Goal: Task Accomplishment & Management: Use online tool/utility

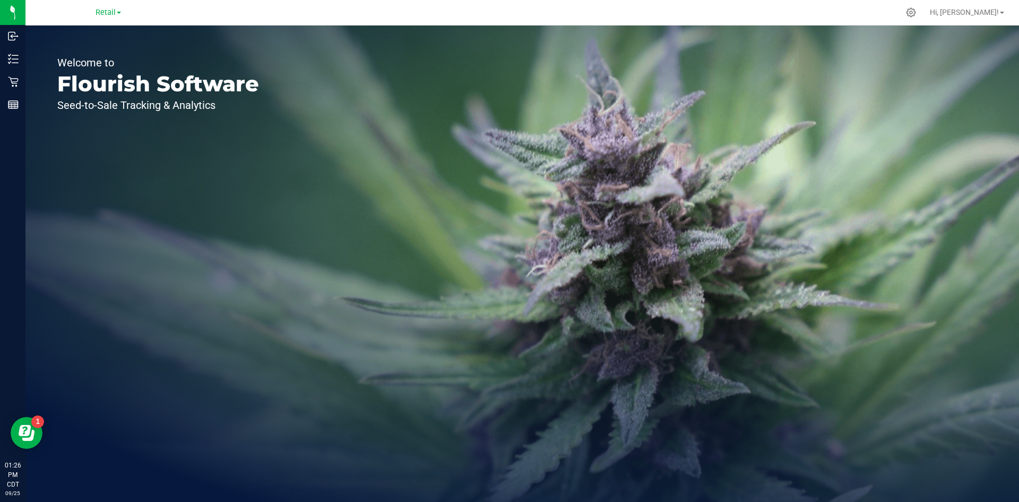
click at [116, 15] on link "Retail" at bounding box center [108, 12] width 25 height 10
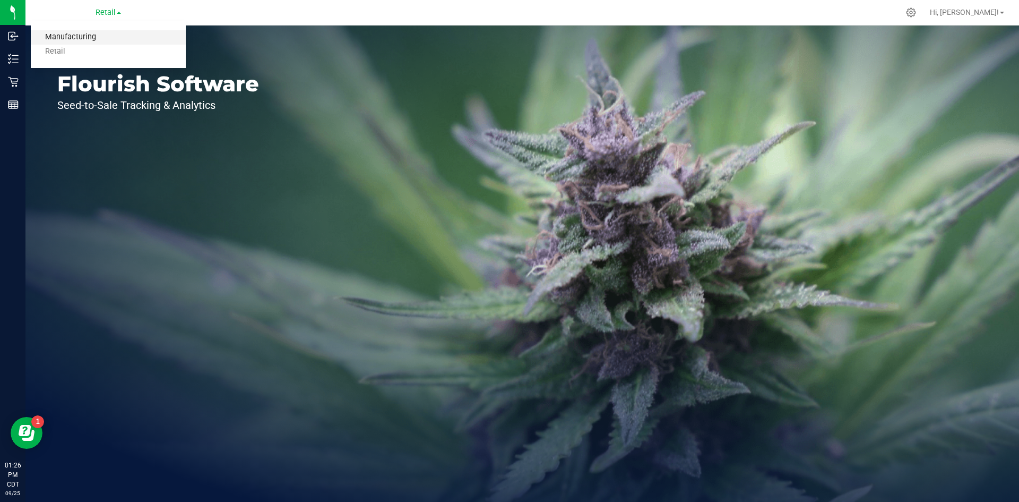
click at [98, 40] on link "Manufacturing" at bounding box center [108, 37] width 155 height 14
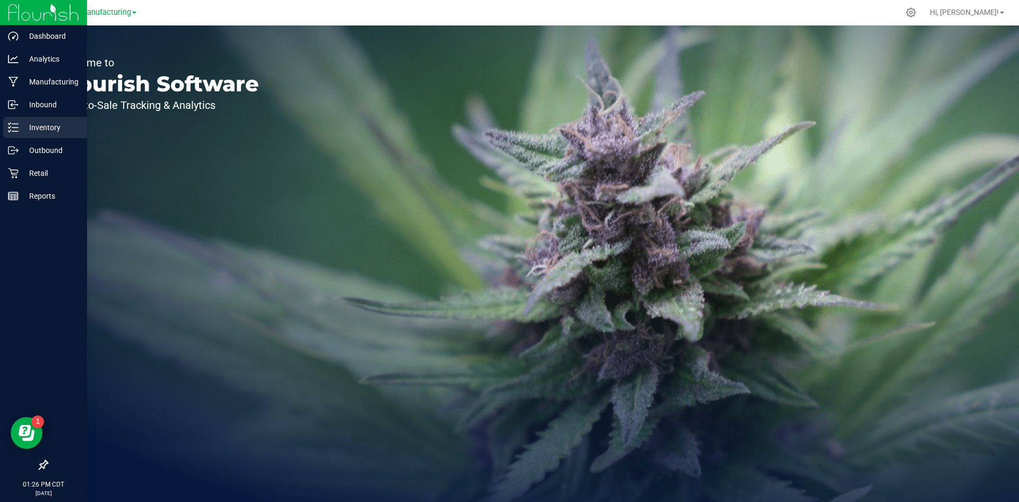
click at [25, 129] on p "Inventory" at bounding box center [51, 127] width 64 height 13
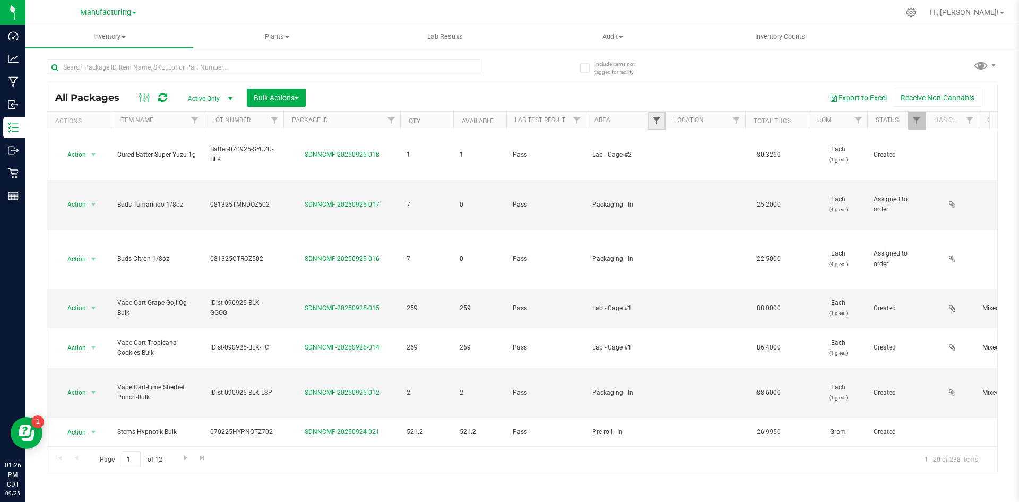
click at [654, 121] on span "Filter" at bounding box center [656, 120] width 8 height 8
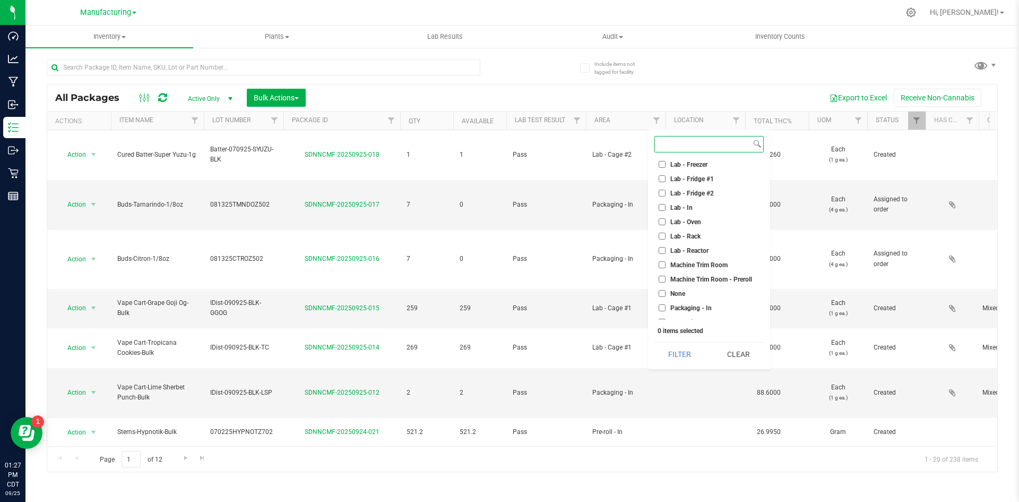
scroll to position [212, 0]
click at [664, 265] on input "Packaging - Out" at bounding box center [662, 268] width 7 height 7
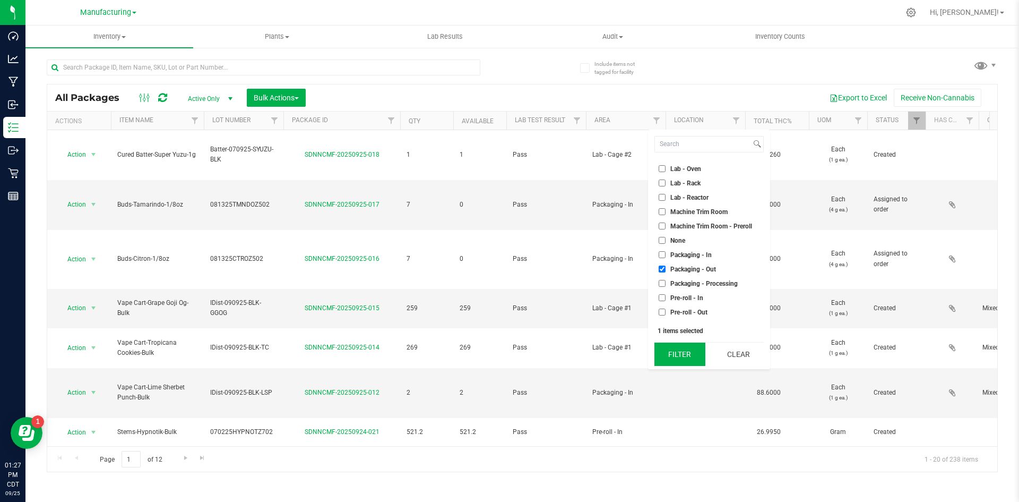
click at [677, 364] on button "Filter" at bounding box center [680, 353] width 51 height 23
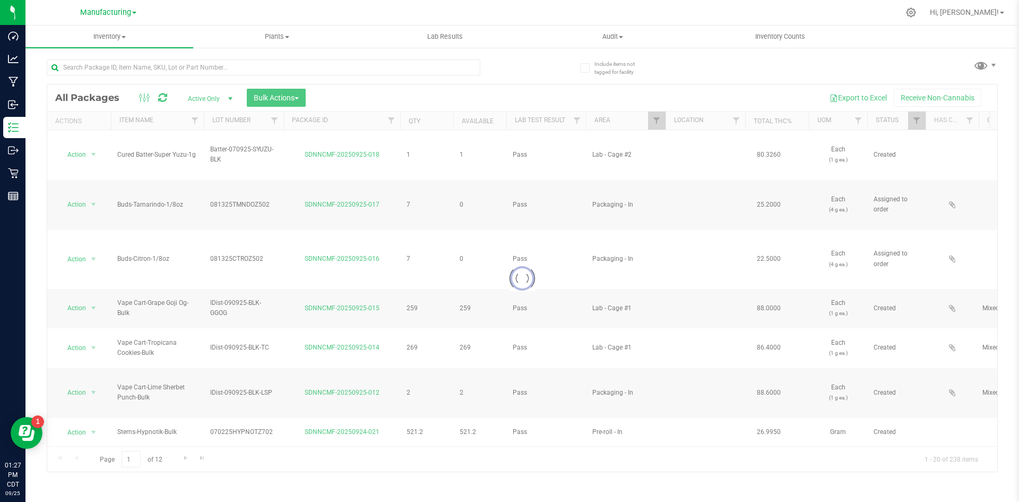
checkbox input "true"
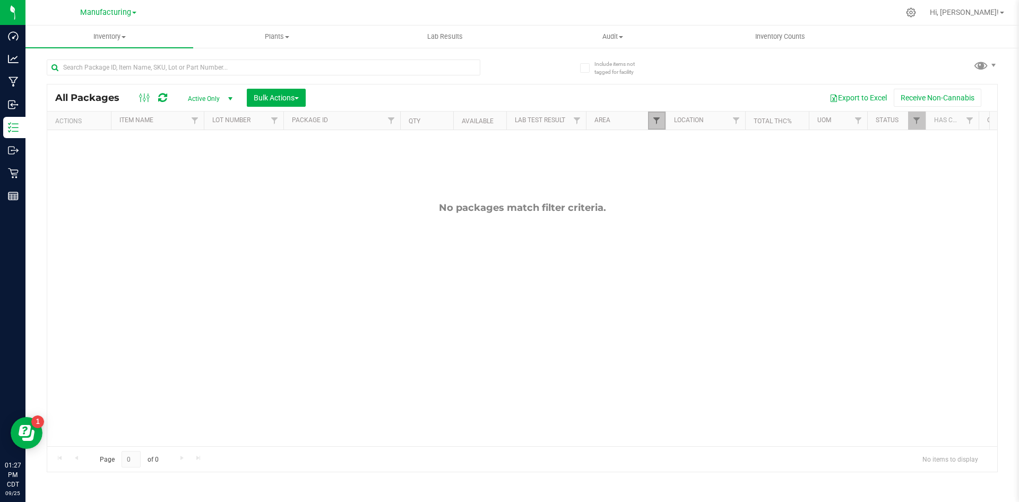
click at [659, 123] on span "Filter" at bounding box center [656, 120] width 8 height 8
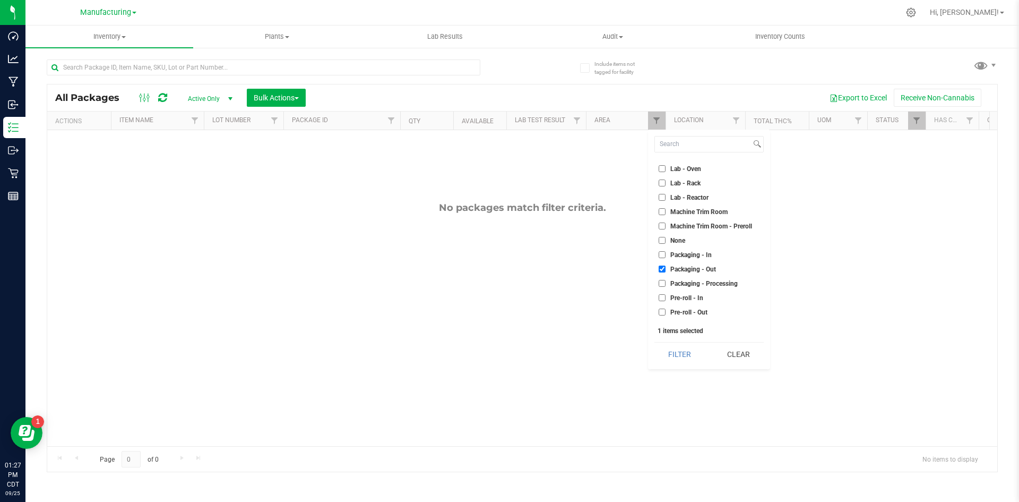
click at [661, 285] on input "Packaging - Processing" at bounding box center [662, 283] width 7 height 7
checkbox input "true"
click at [680, 347] on button "Filter" at bounding box center [680, 353] width 51 height 23
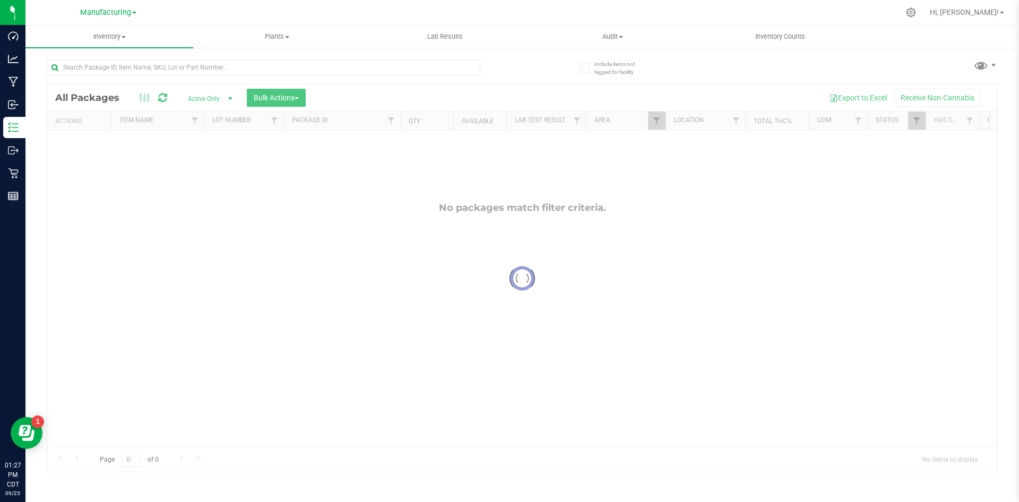
checkbox input "true"
click at [655, 121] on span "Filter" at bounding box center [656, 120] width 8 height 8
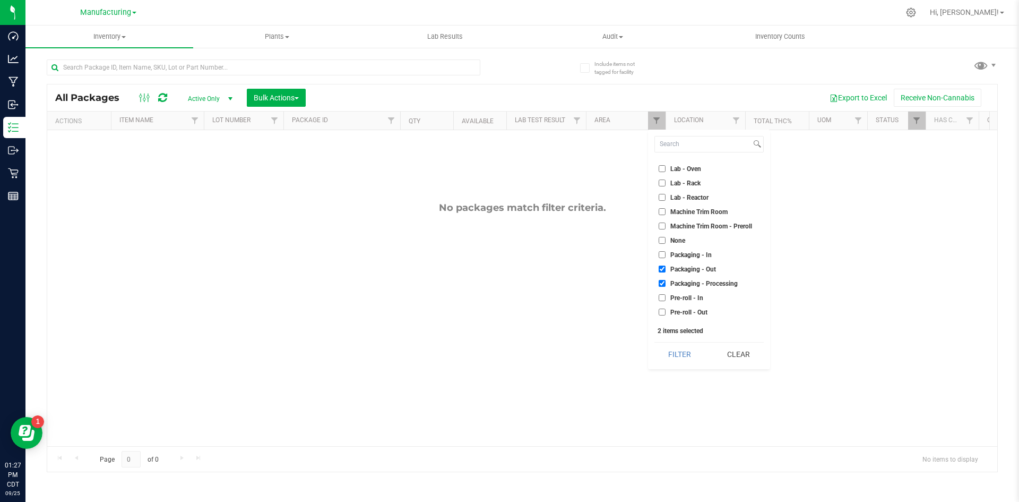
click at [661, 253] on input "Packaging - In" at bounding box center [662, 254] width 7 height 7
click at [685, 358] on button "Filter" at bounding box center [680, 353] width 51 height 23
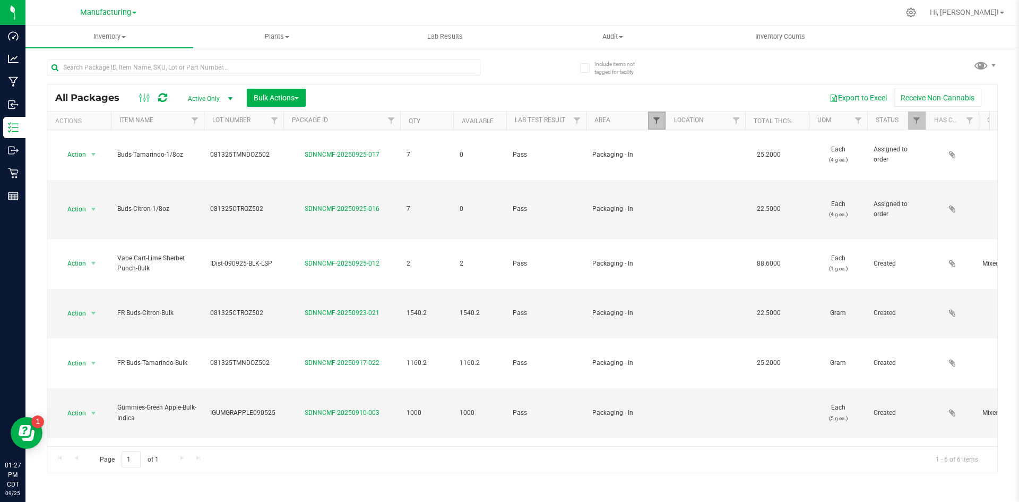
click at [655, 121] on span "Filter" at bounding box center [656, 120] width 8 height 8
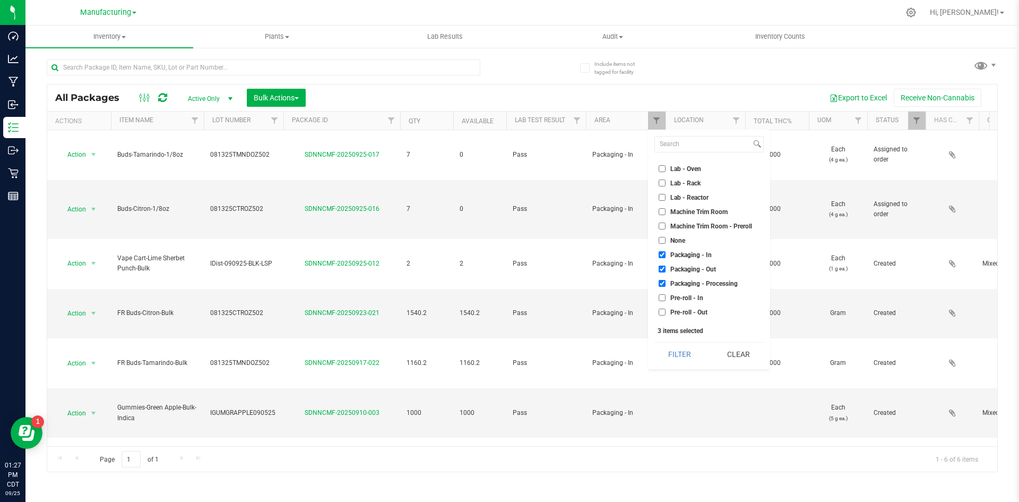
click at [663, 255] on input "Packaging - In" at bounding box center [662, 254] width 7 height 7
checkbox input "false"
click at [662, 352] on button "Filter" at bounding box center [680, 353] width 51 height 23
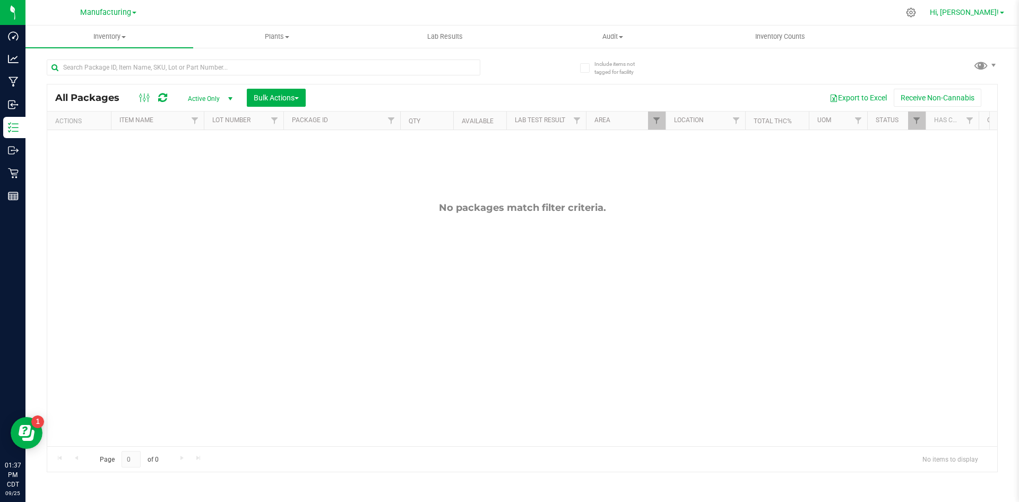
click at [987, 16] on span "Hi, [PERSON_NAME]!" at bounding box center [964, 12] width 69 height 8
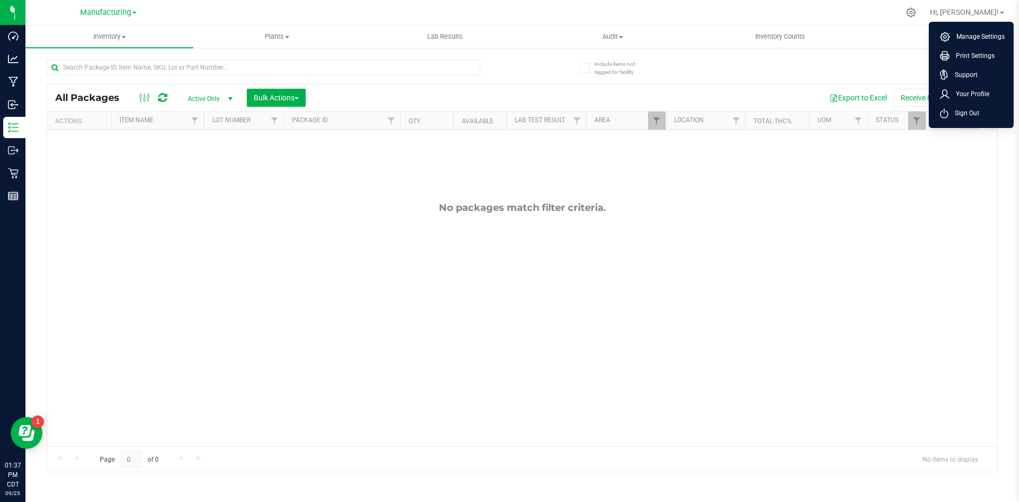
click at [965, 111] on span "Sign Out" at bounding box center [964, 113] width 31 height 11
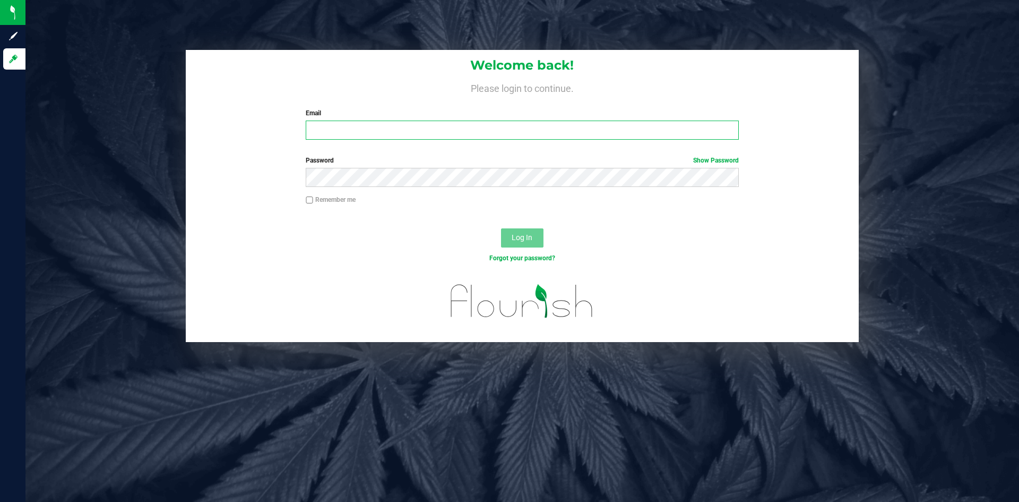
click at [395, 124] on input "Email" at bounding box center [522, 130] width 433 height 19
type input "[EMAIL_ADDRESS][PERSON_NAME][DOMAIN_NAME]"
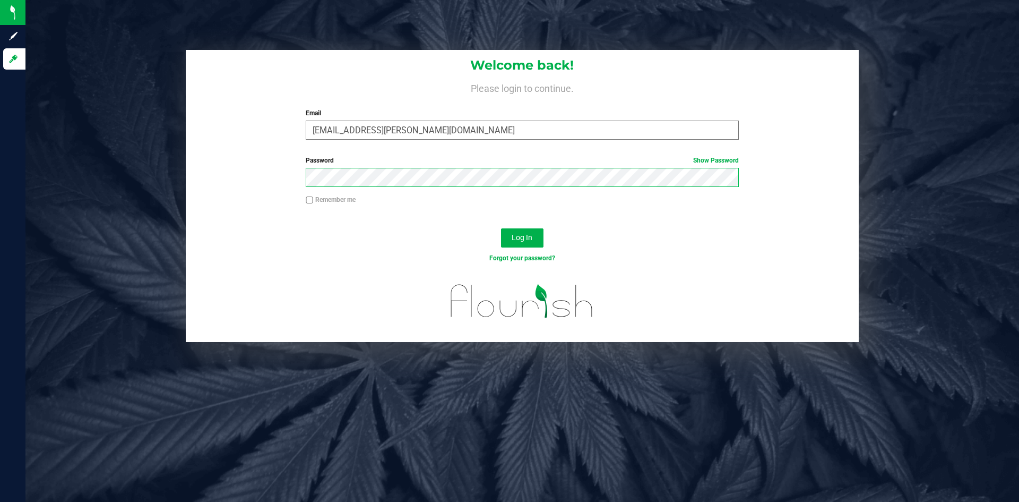
click at [501, 228] on button "Log In" at bounding box center [522, 237] width 42 height 19
